Goal: Information Seeking & Learning: Learn about a topic

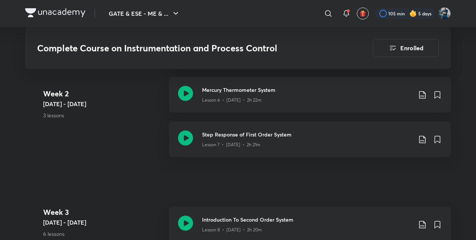
scroll to position [722, 0]
click at [184, 139] on icon at bounding box center [185, 137] width 15 height 15
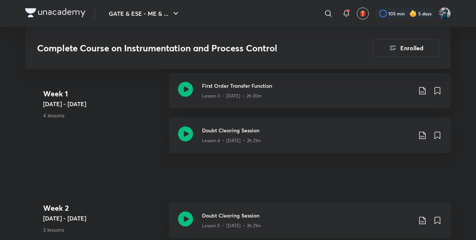
scroll to position [634, 0]
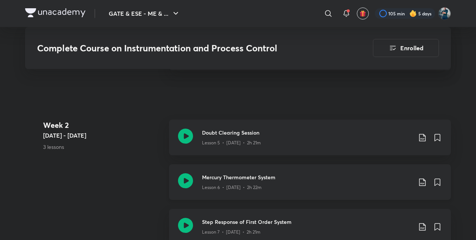
click at [189, 178] on icon at bounding box center [185, 180] width 15 height 15
